Goal: Task Accomplishment & Management: Manage account settings

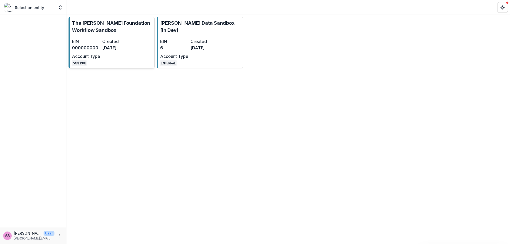
click at [124, 26] on p "The [PERSON_NAME] Foundation Workflow Sandbox" at bounding box center [112, 26] width 80 height 14
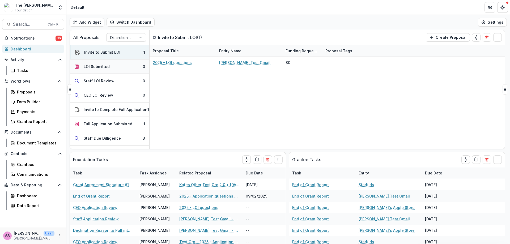
click at [105, 66] on div "LOI Submitted" at bounding box center [97, 67] width 26 height 6
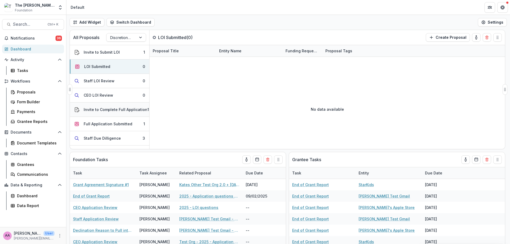
click at [101, 109] on div "Invite to Complete Full Application" at bounding box center [116, 110] width 64 height 6
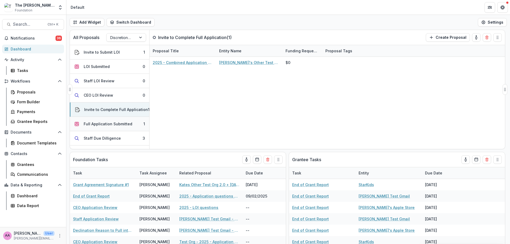
click at [111, 126] on div "Full Application Submitted" at bounding box center [108, 124] width 49 height 6
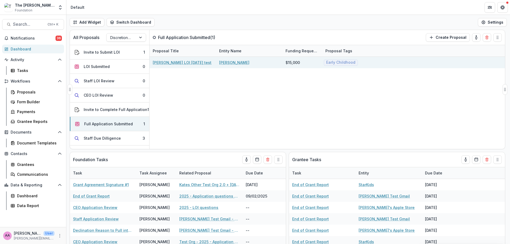
click at [168, 62] on link "[PERSON_NAME] LOI [DATE] test" at bounding box center [182, 63] width 59 height 6
